Goal: Task Accomplishment & Management: Manage account settings

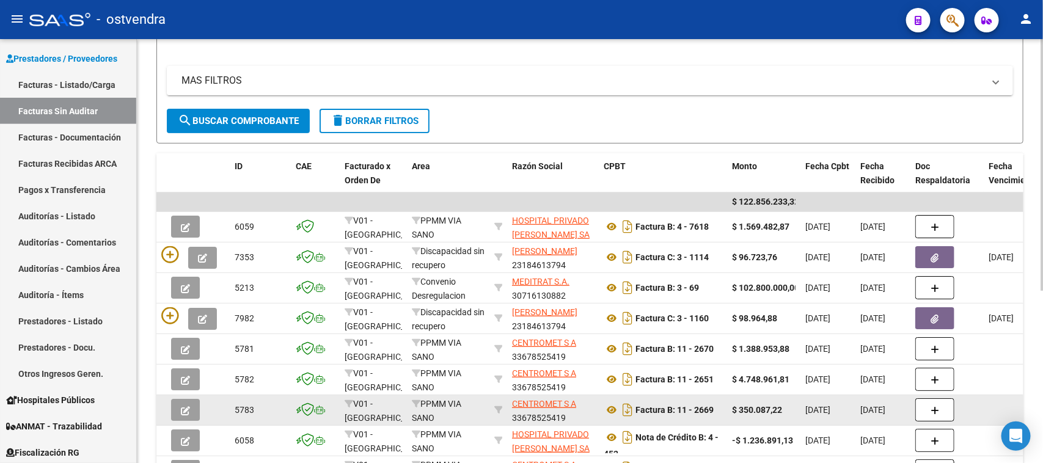
scroll to position [229, 0]
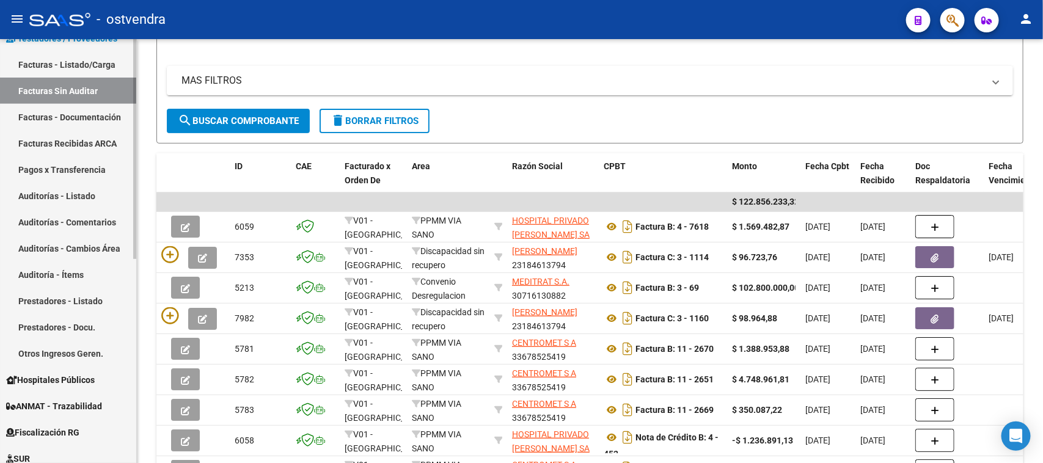
click at [86, 216] on link "Auditorías - Comentarios" at bounding box center [68, 222] width 136 height 26
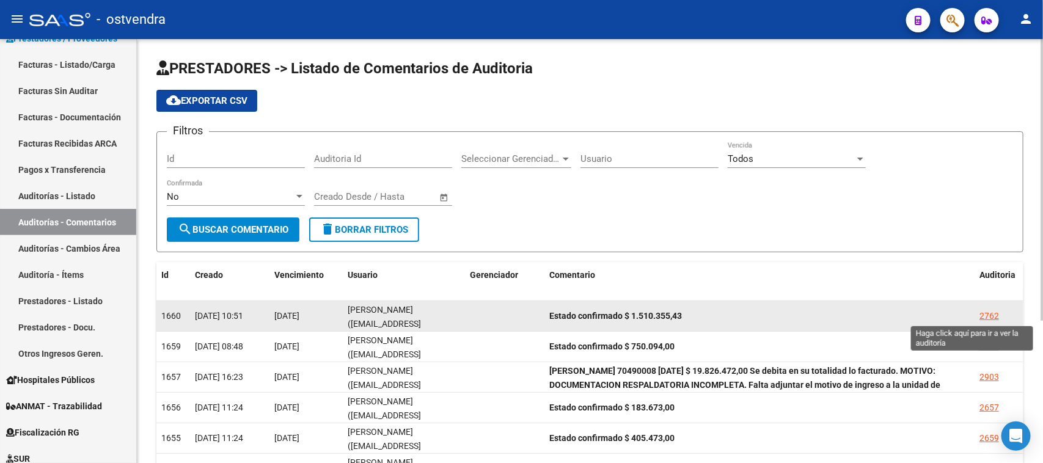
click at [987, 309] on div "2762" at bounding box center [989, 316] width 20 height 14
click at [987, 309] on mat-sidenav-content "PRESTADORES -> Listado de Comentarios de Auditoria cloud_download Exportar CSV …" at bounding box center [590, 251] width 906 height 424
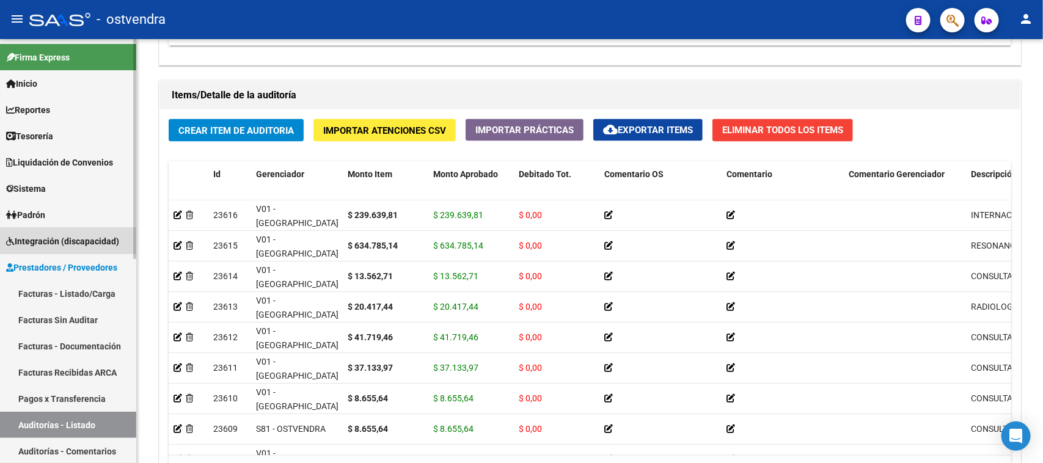
click at [63, 235] on span "Integración (discapacidad)" at bounding box center [62, 241] width 113 height 13
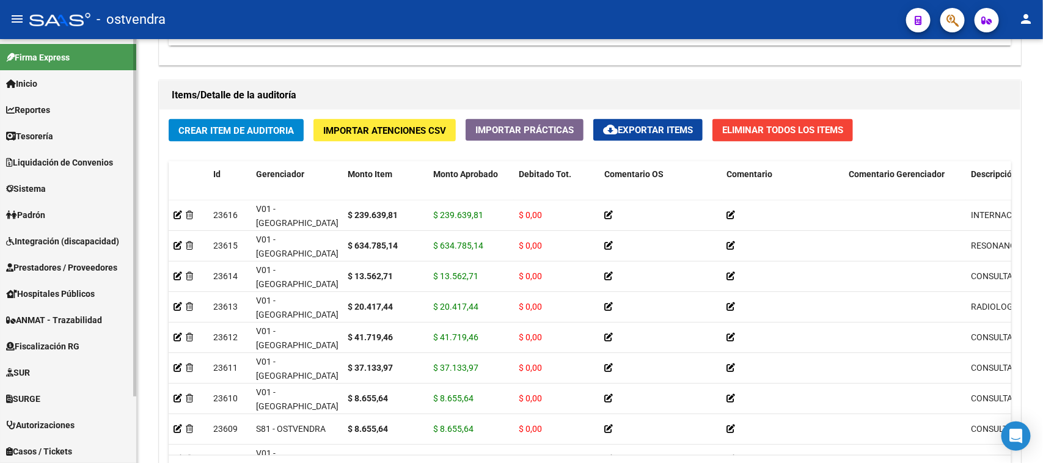
click at [65, 235] on span "Integración (discapacidad)" at bounding box center [62, 241] width 113 height 13
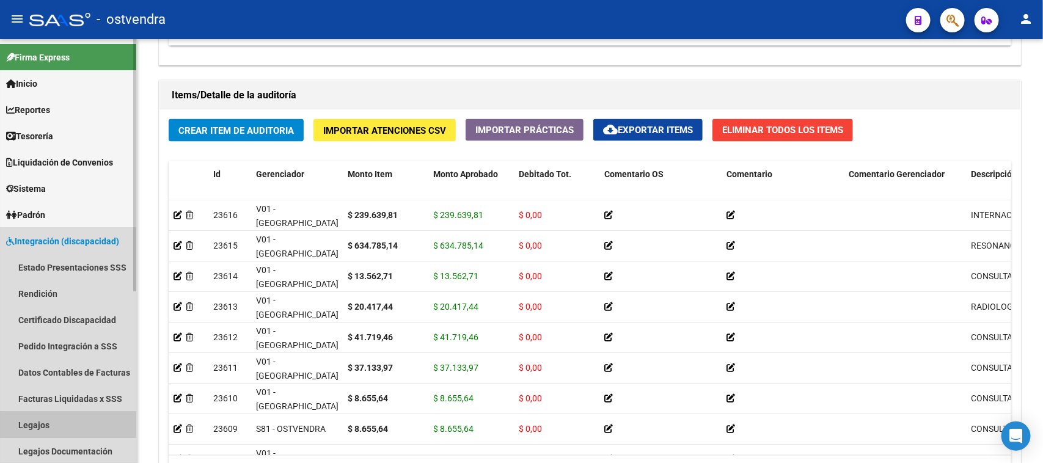
click at [45, 420] on link "Legajos" at bounding box center [68, 425] width 136 height 26
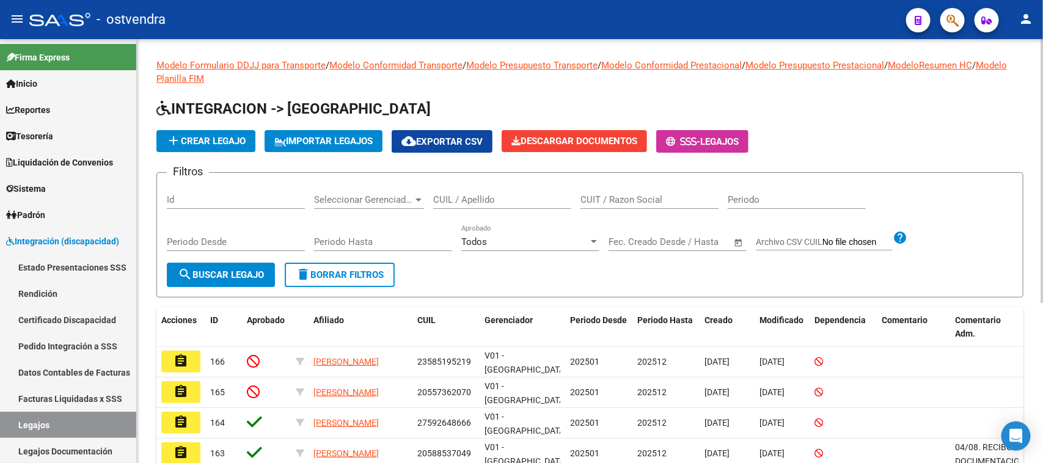
click at [480, 196] on input "CUIL / Apellido" at bounding box center [502, 199] width 138 height 11
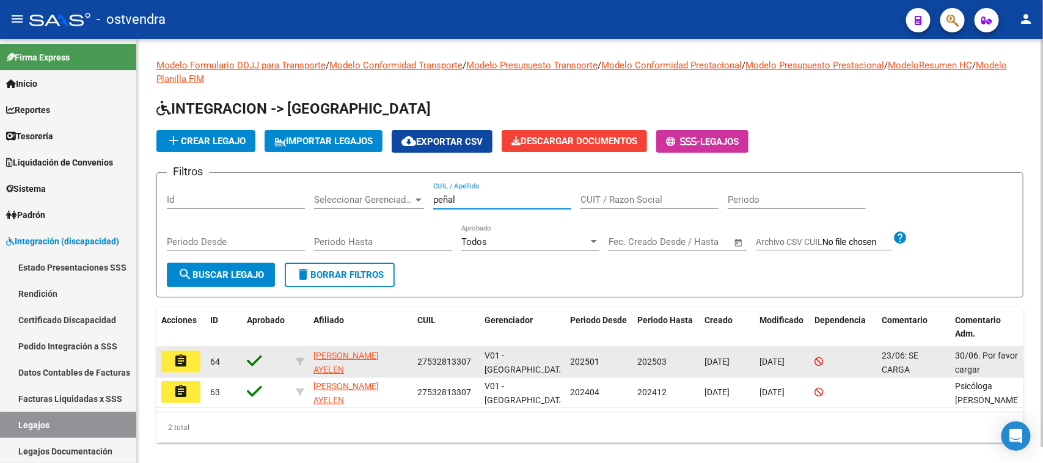
type input "peñal"
click at [174, 359] on mat-icon "assignment" at bounding box center [181, 361] width 15 height 15
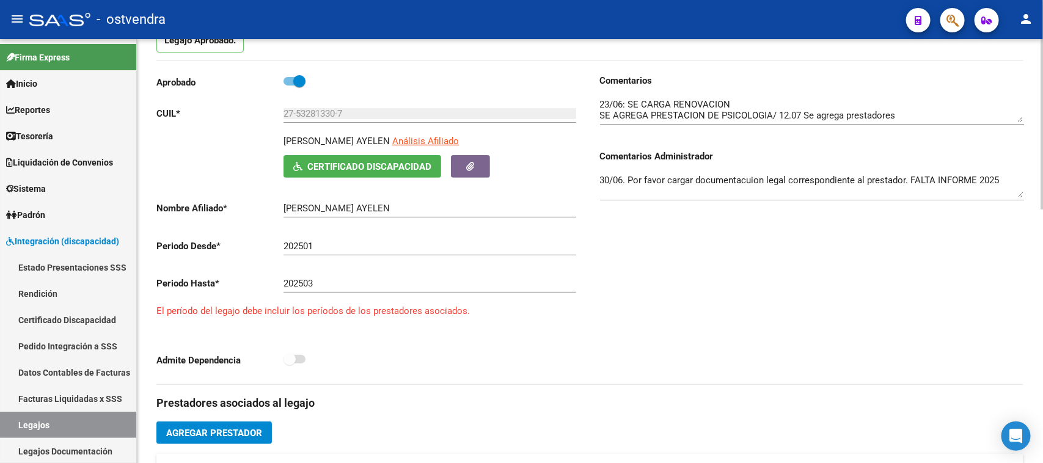
scroll to position [153, 0]
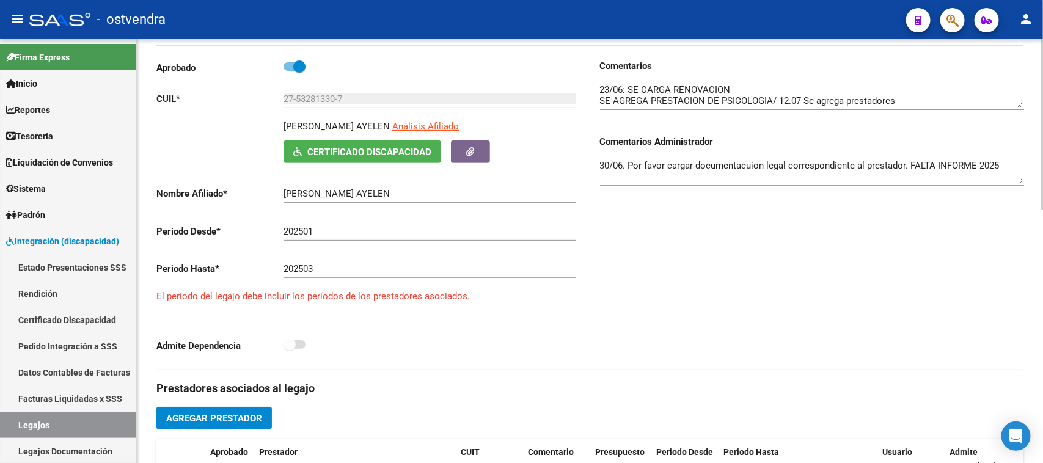
click at [329, 266] on input "202503" at bounding box center [430, 268] width 293 height 11
click at [313, 265] on input "202503" at bounding box center [430, 268] width 293 height 11
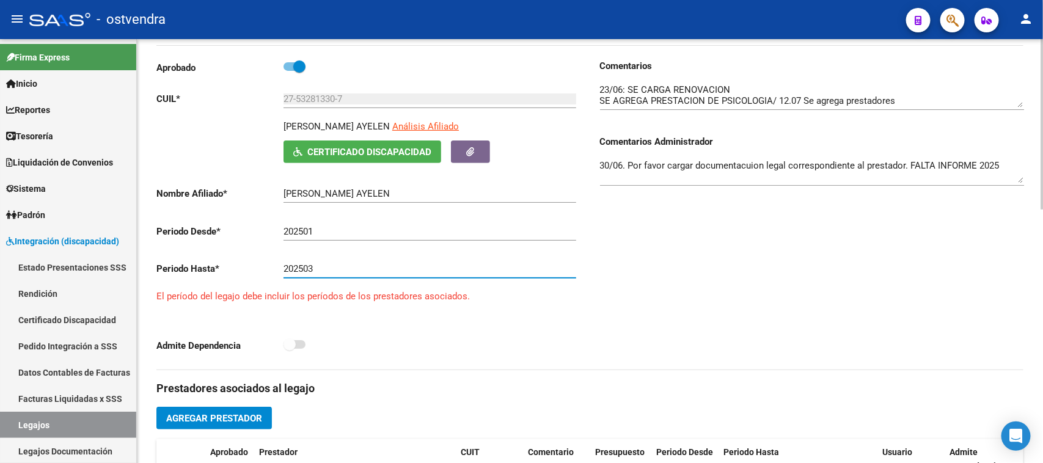
click at [313, 265] on input "202503" at bounding box center [430, 268] width 293 height 11
click at [299, 270] on input "202503" at bounding box center [430, 268] width 293 height 11
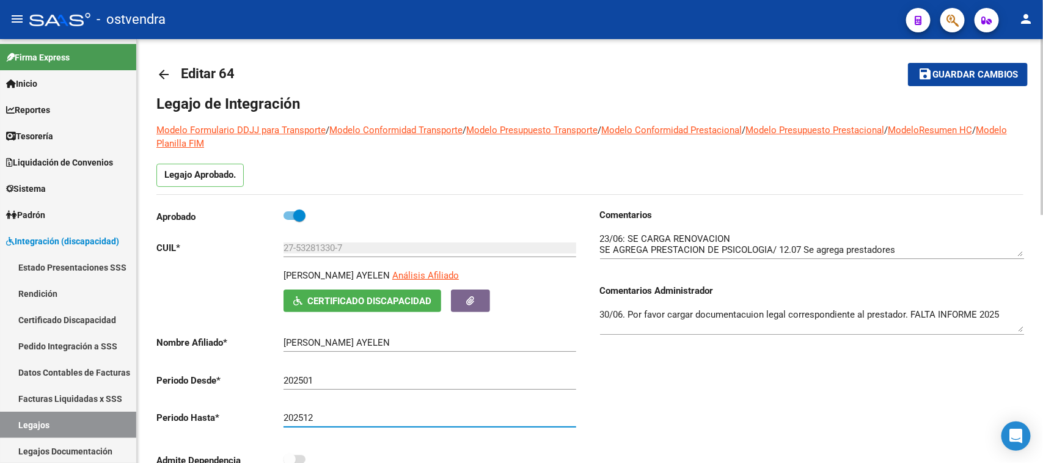
scroll to position [0, 0]
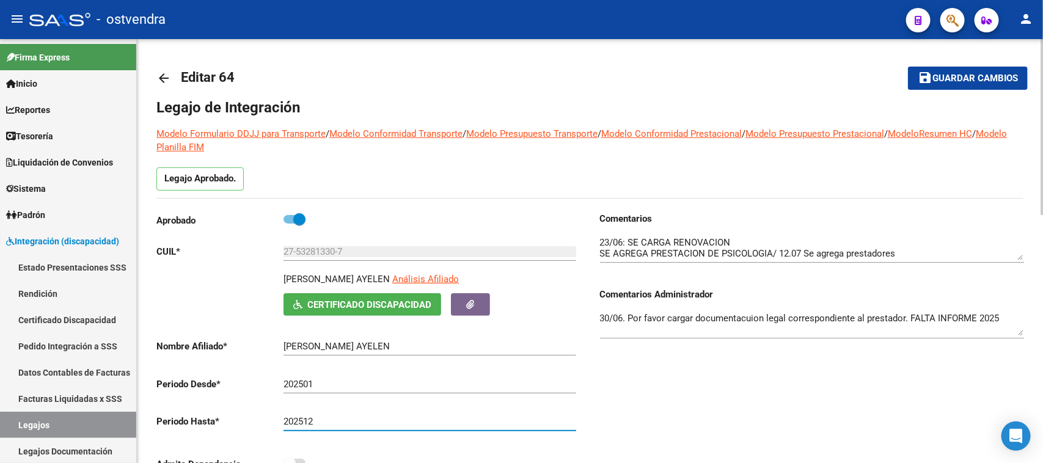
type input "202512"
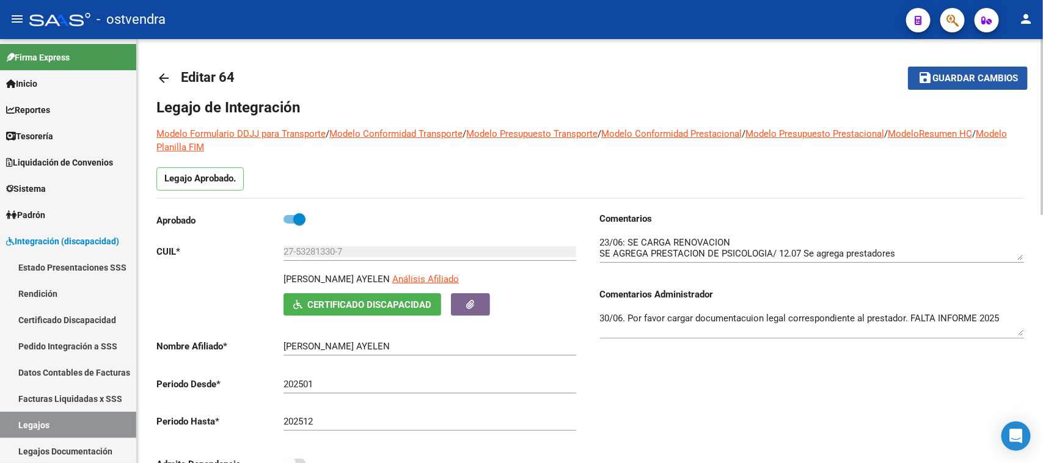
click at [984, 76] on span "Guardar cambios" at bounding box center [975, 78] width 86 height 11
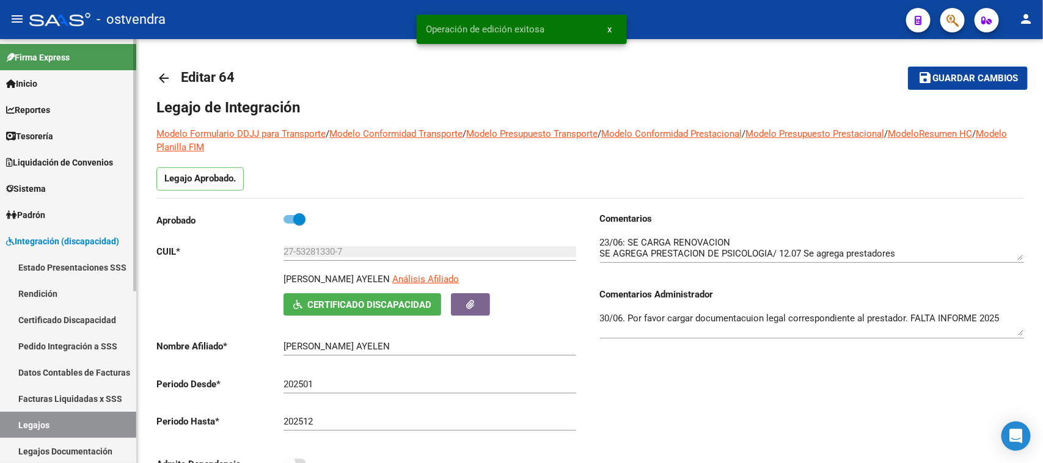
click at [93, 420] on link "Legajos" at bounding box center [68, 425] width 136 height 26
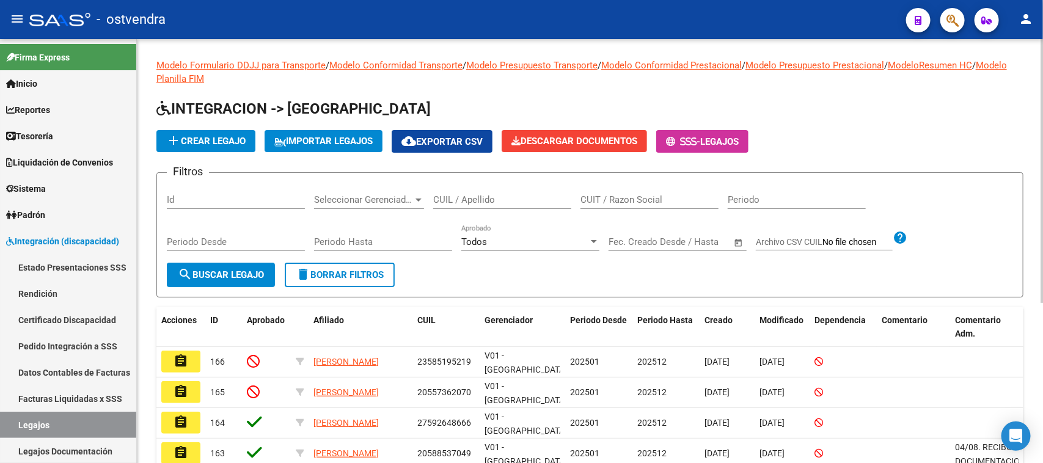
click at [989, 113] on h1 "INTEGRACION -> [GEOGRAPHIC_DATA]" at bounding box center [589, 109] width 867 height 21
click at [34, 185] on span "Sistema" at bounding box center [26, 188] width 40 height 13
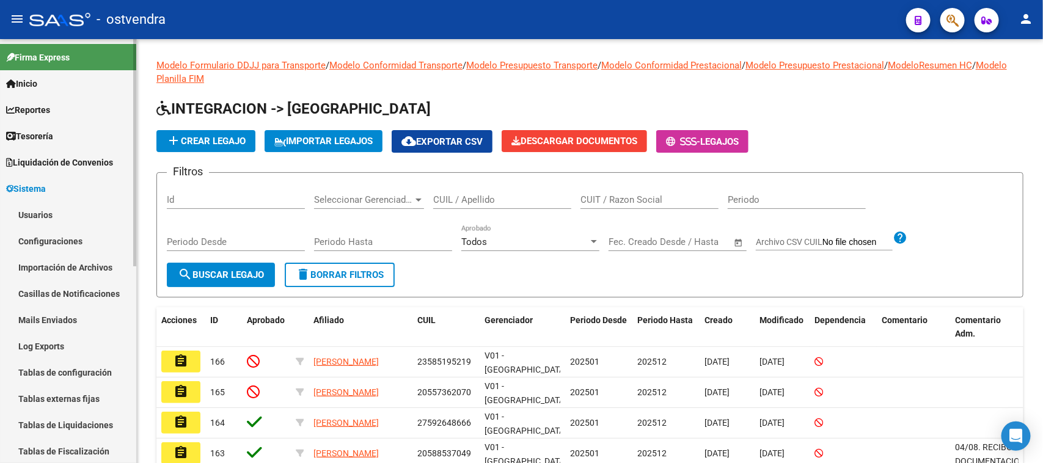
click at [46, 209] on link "Usuarios" at bounding box center [68, 215] width 136 height 26
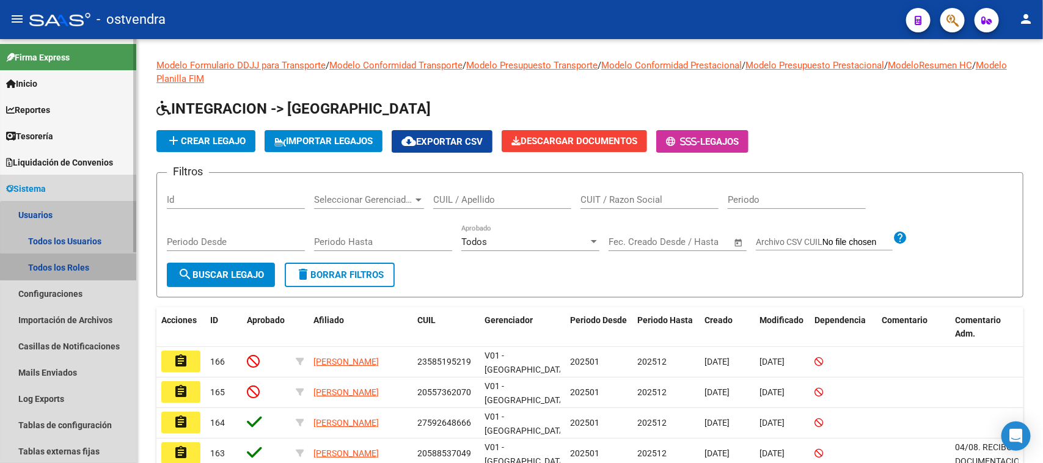
click at [75, 266] on link "Todos los Roles" at bounding box center [68, 267] width 136 height 26
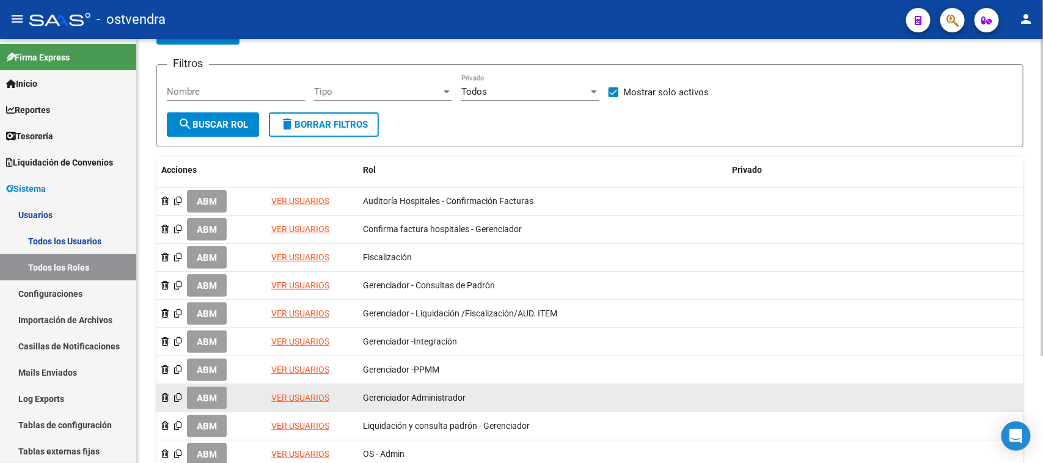
scroll to position [144, 0]
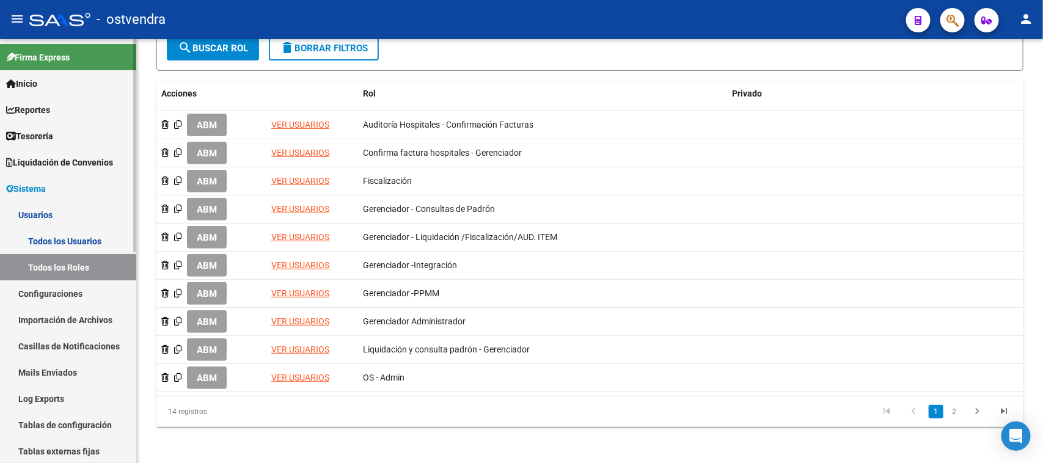
click at [62, 237] on link "Todos los Usuarios" at bounding box center [68, 241] width 136 height 26
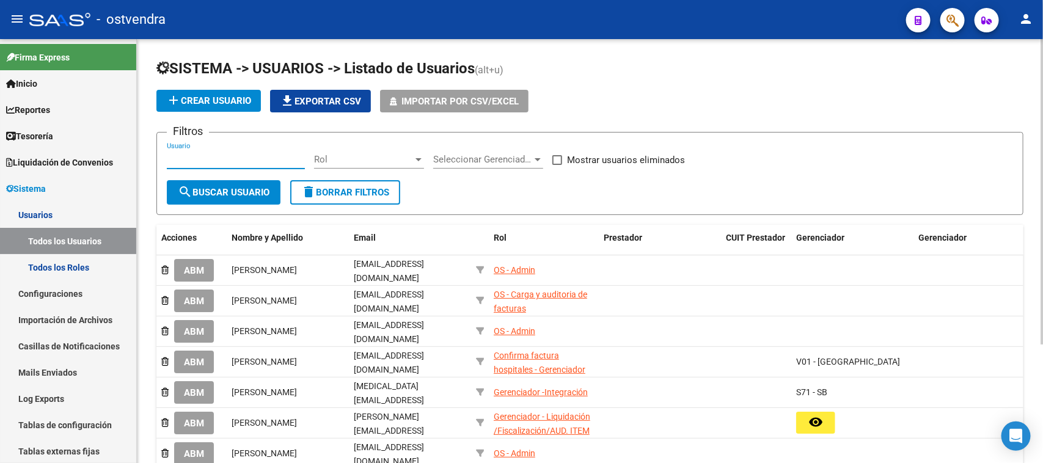
click at [192, 156] on input "Usuario" at bounding box center [236, 159] width 138 height 11
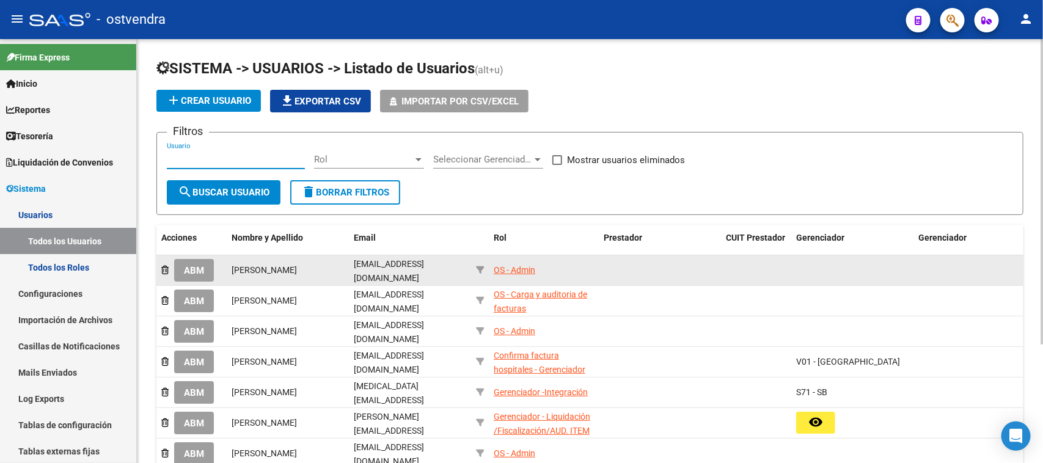
click at [199, 266] on span "ABM" at bounding box center [194, 270] width 20 height 11
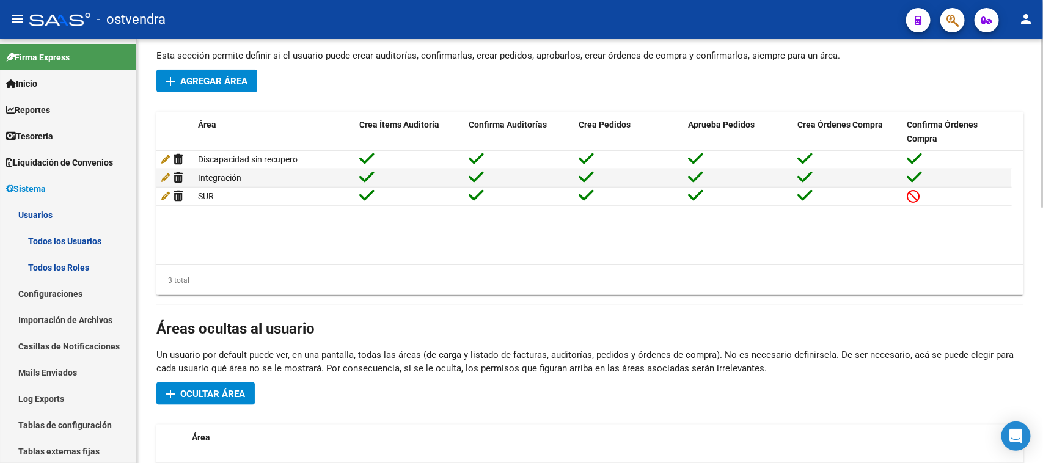
scroll to position [382, 0]
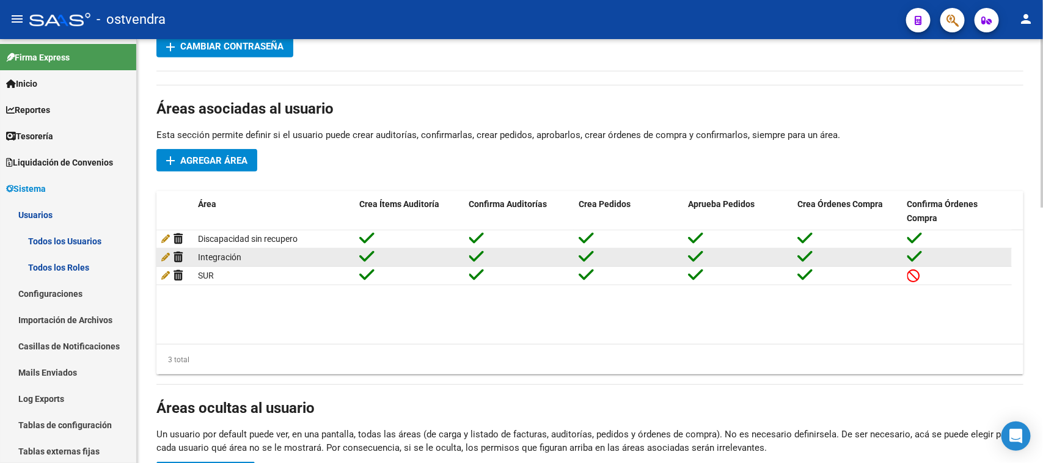
click at [216, 258] on span "Integración" at bounding box center [219, 257] width 43 height 10
click at [370, 264] on div at bounding box center [409, 257] width 100 height 19
click at [449, 330] on datatable-body "Discapacidad sin recupero Integración SUR" at bounding box center [589, 287] width 867 height 114
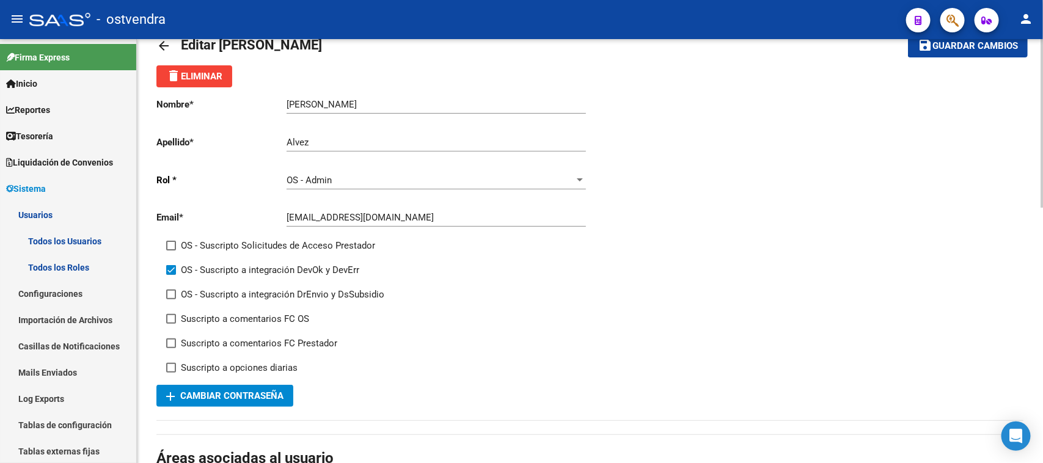
scroll to position [0, 0]
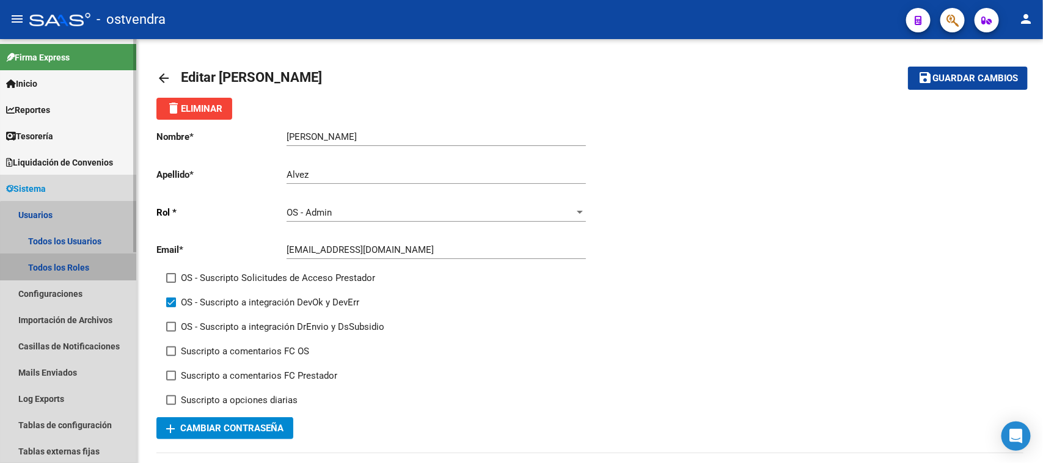
click at [78, 271] on link "Todos los Roles" at bounding box center [68, 267] width 136 height 26
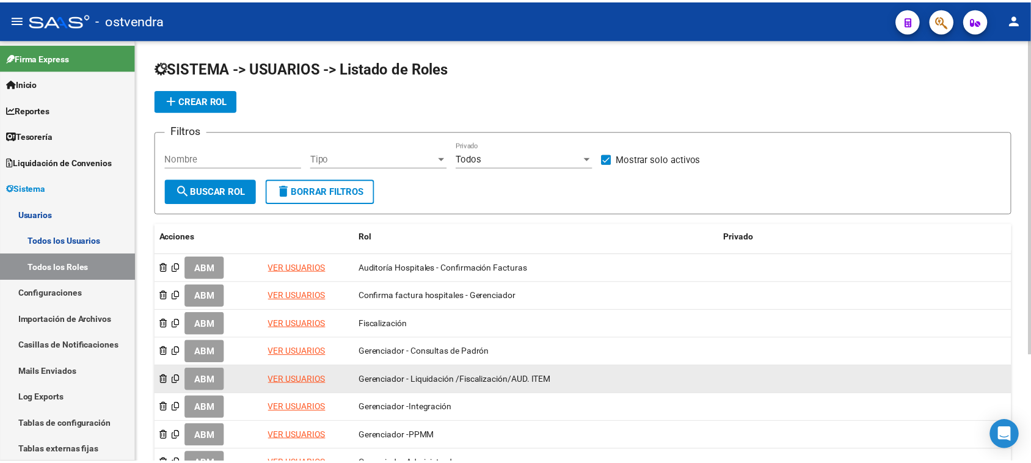
scroll to position [144, 0]
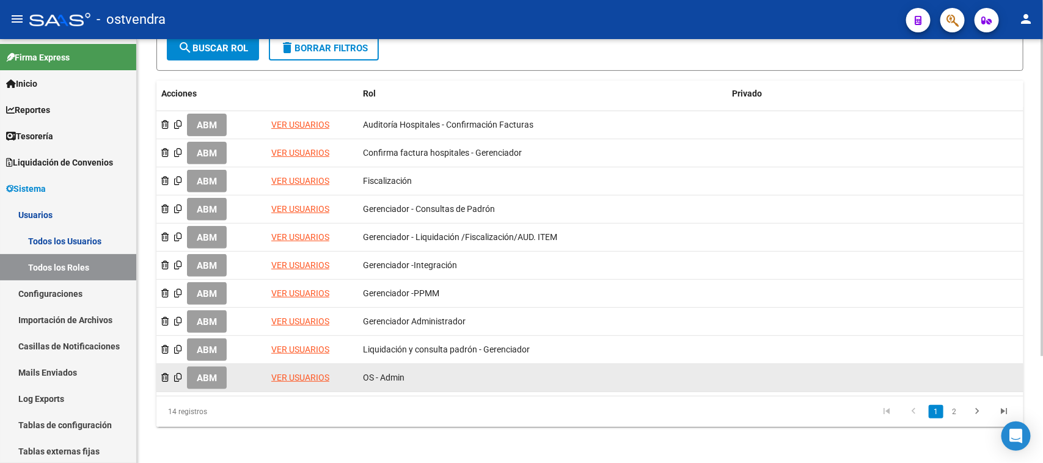
click at [304, 373] on link "VER USUARIOS" at bounding box center [300, 378] width 58 height 10
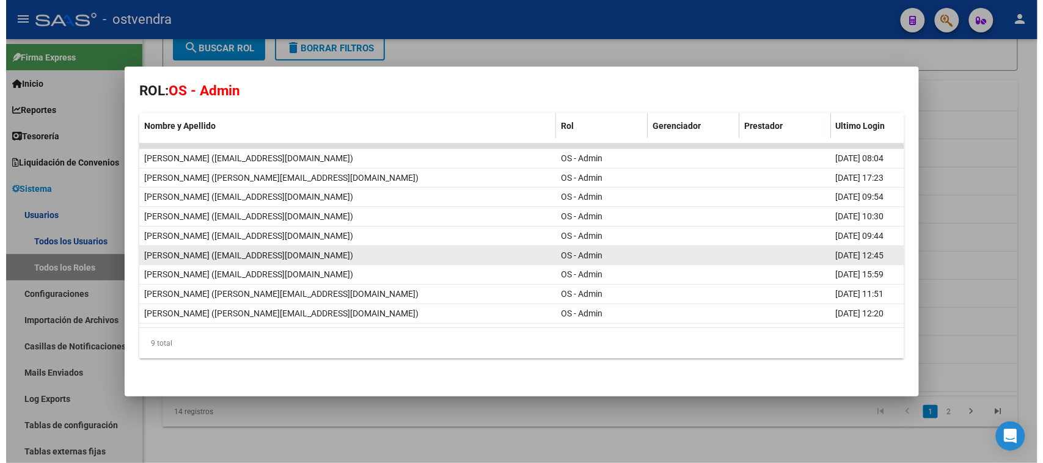
scroll to position [0, 0]
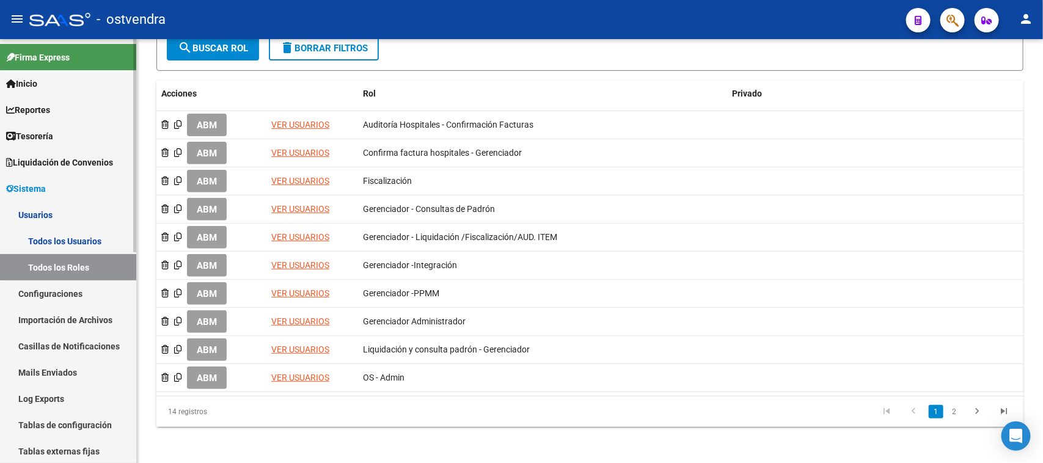
click at [76, 241] on link "Todos los Usuarios" at bounding box center [68, 241] width 136 height 26
